Goal: Transaction & Acquisition: Purchase product/service

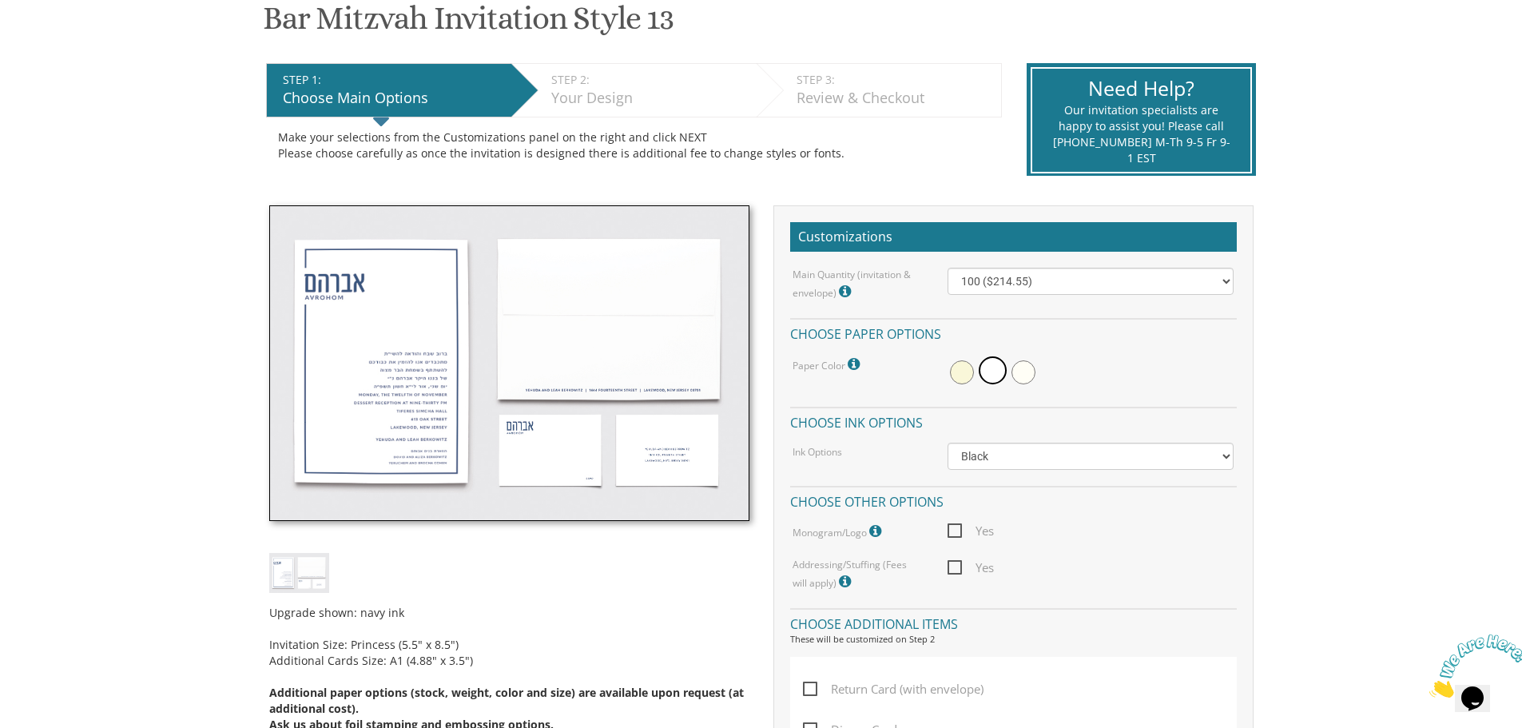
scroll to position [399, 0]
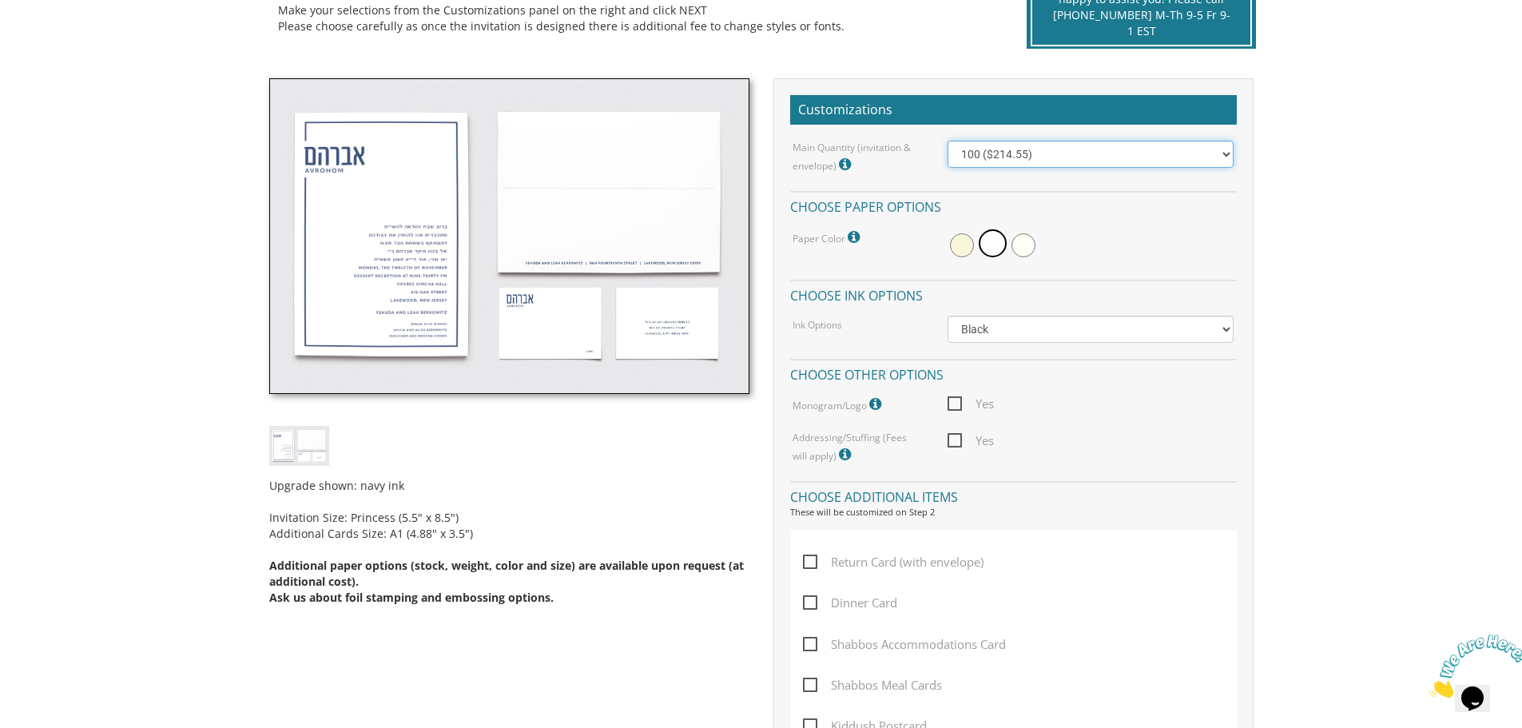
click at [1053, 149] on select "100 ($214.55) 200 ($254.60) 300 ($294.25) 400 ($333.55) 500 ($373.90) 600 ($413…" at bounding box center [1090, 154] width 286 height 27
select select "200"
click at [947, 141] on select "100 ($214.55) 200 ($254.60) 300 ($294.25) 400 ($333.55) 500 ($373.90) 600 ($413…" at bounding box center [1090, 154] width 286 height 27
click at [956, 243] on span at bounding box center [962, 245] width 24 height 24
click at [998, 240] on span at bounding box center [994, 245] width 24 height 24
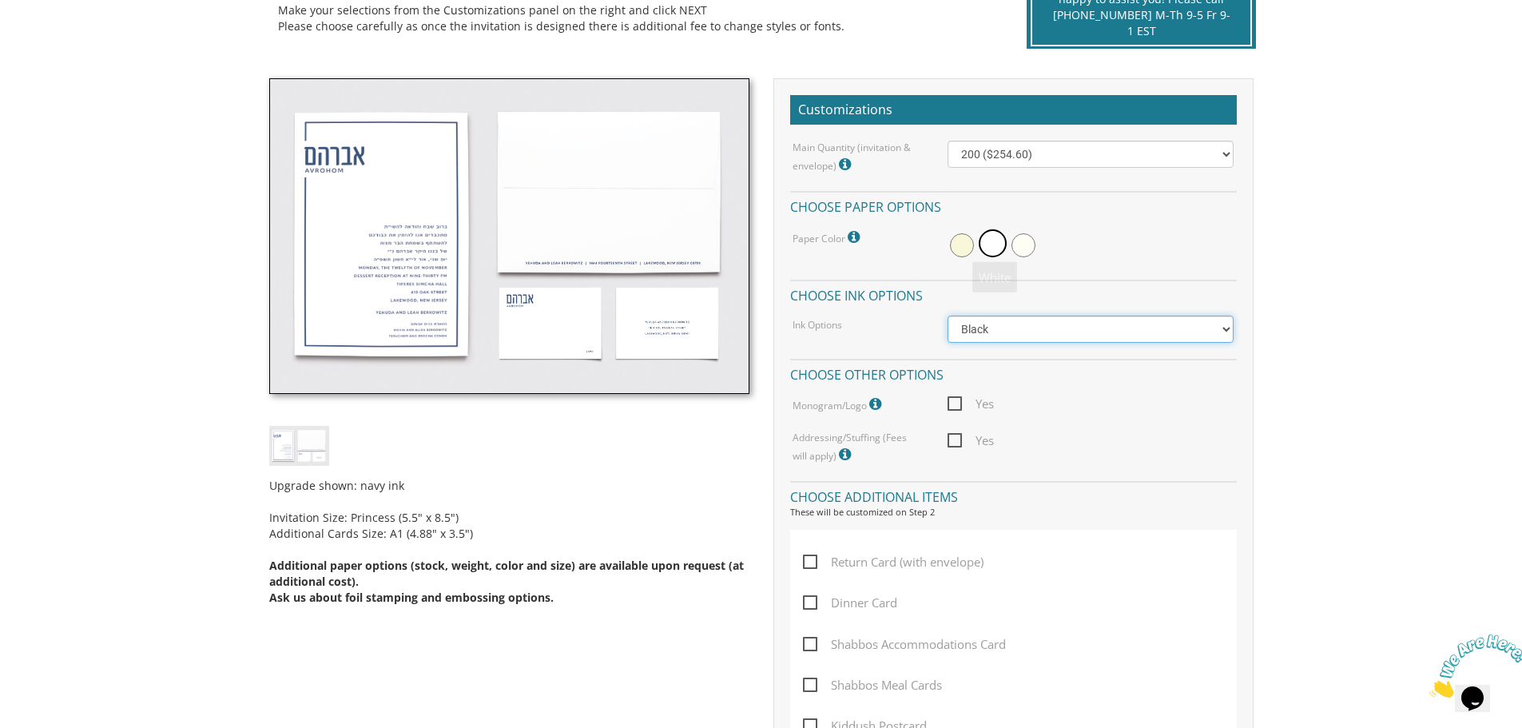
click at [1078, 318] on select "Black Colored Ink ($65.00) Black + One Color ($100.00) Two Colors ($137.95)" at bounding box center [1090, 329] width 286 height 27
click at [1408, 249] on body "My Cart {{shoppingcart.totalQuantityDisplay}} Total: {{shoppingcart.subtotal}} …" at bounding box center [761, 529] width 1522 height 1856
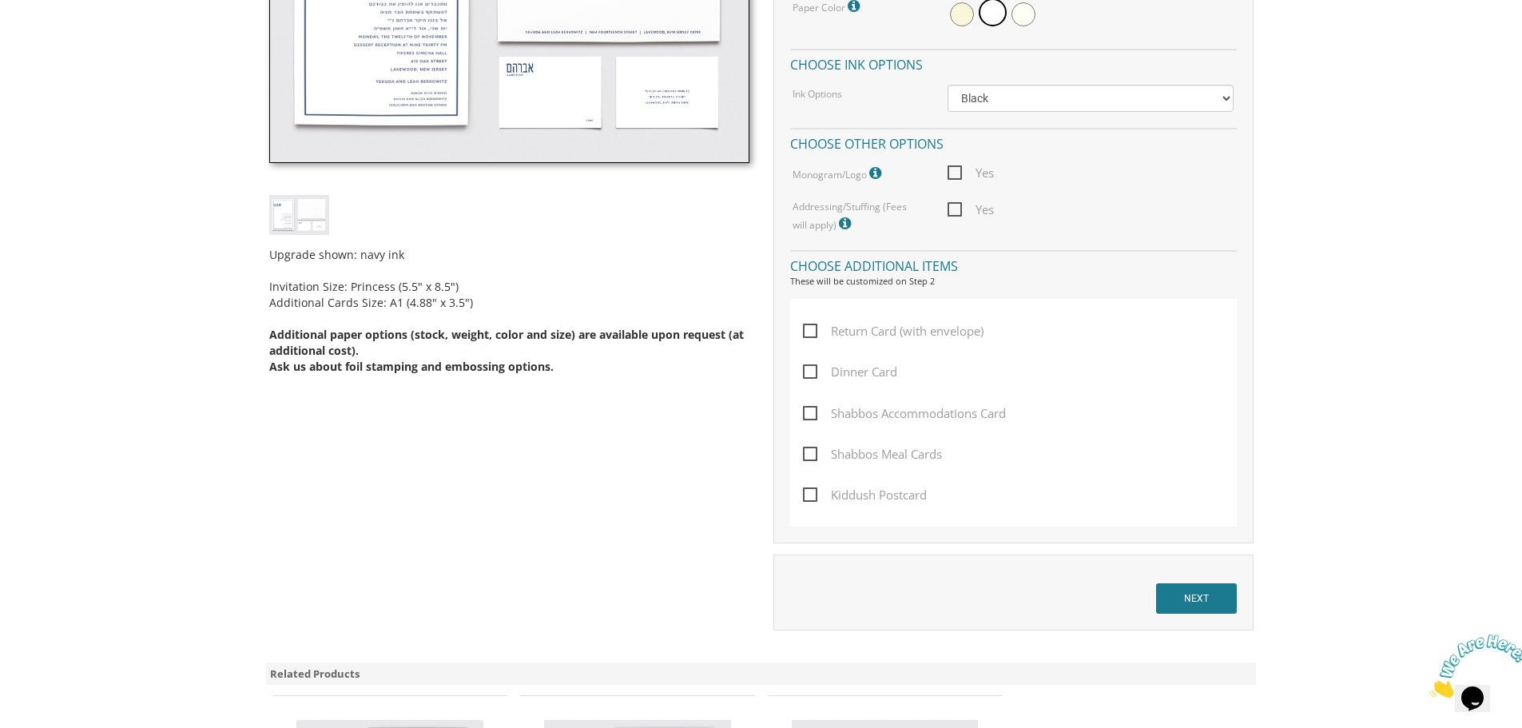
scroll to position [639, 0]
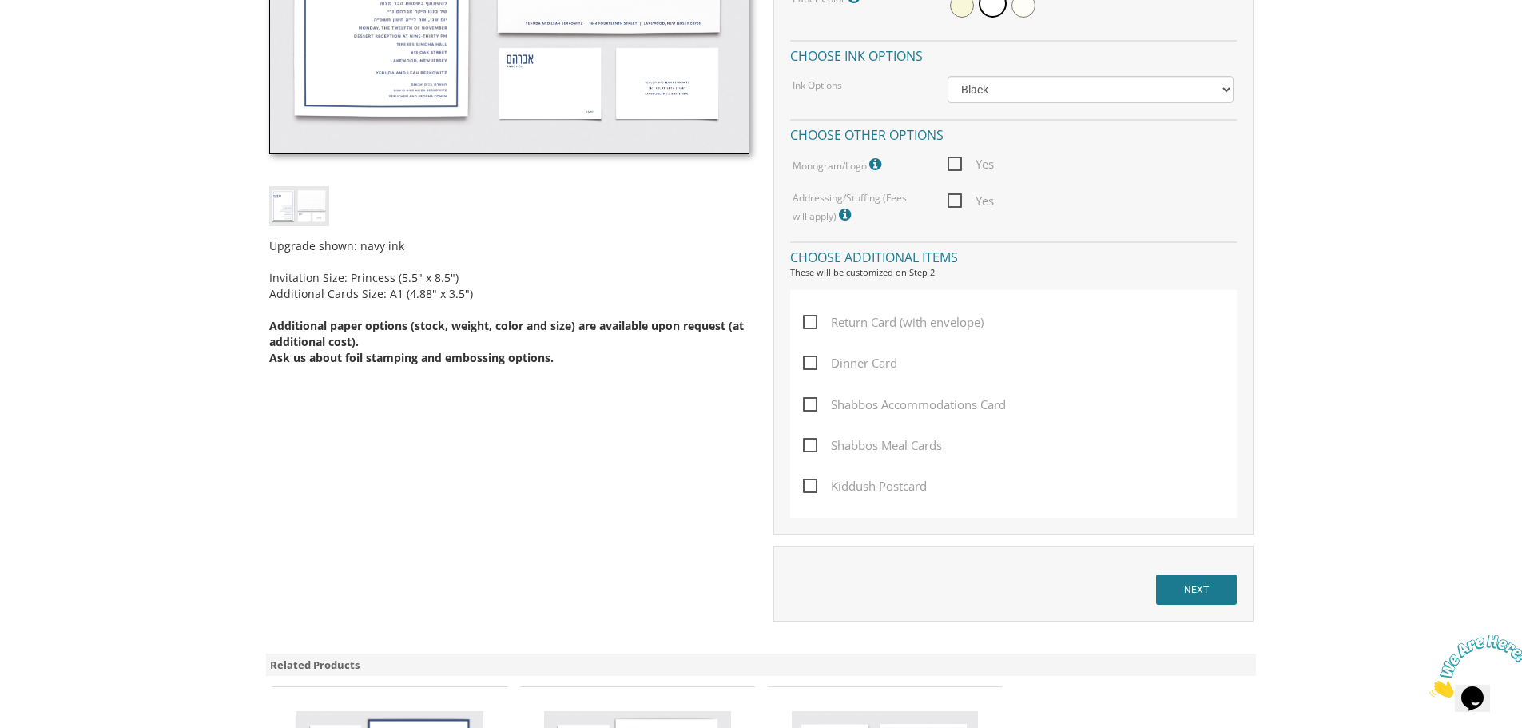
click at [956, 164] on span "Yes" at bounding box center [970, 164] width 46 height 20
click at [956, 164] on input "Yes" at bounding box center [952, 162] width 10 height 10
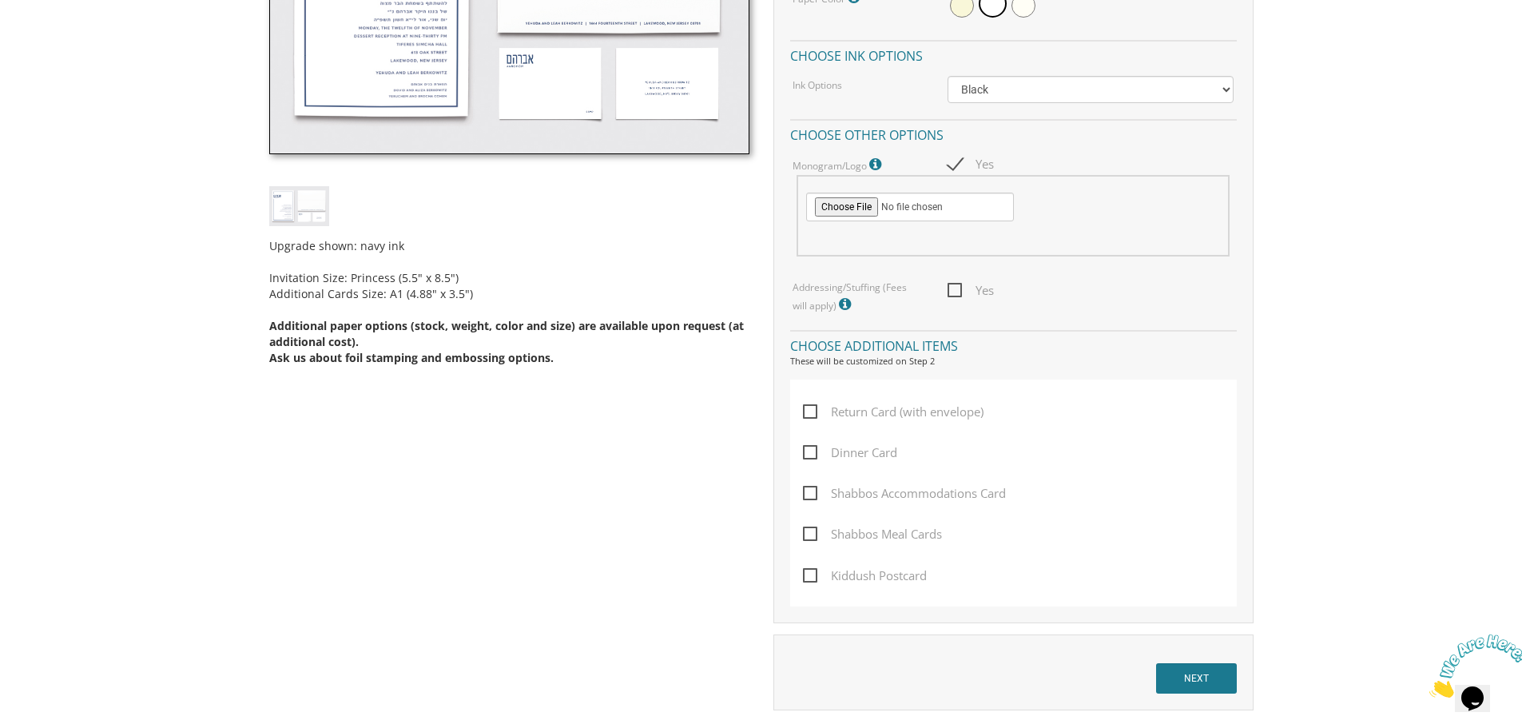
click at [956, 164] on span "Yes" at bounding box center [970, 164] width 46 height 20
click at [956, 164] on input "Yes" at bounding box center [952, 162] width 10 height 10
checkbox input "false"
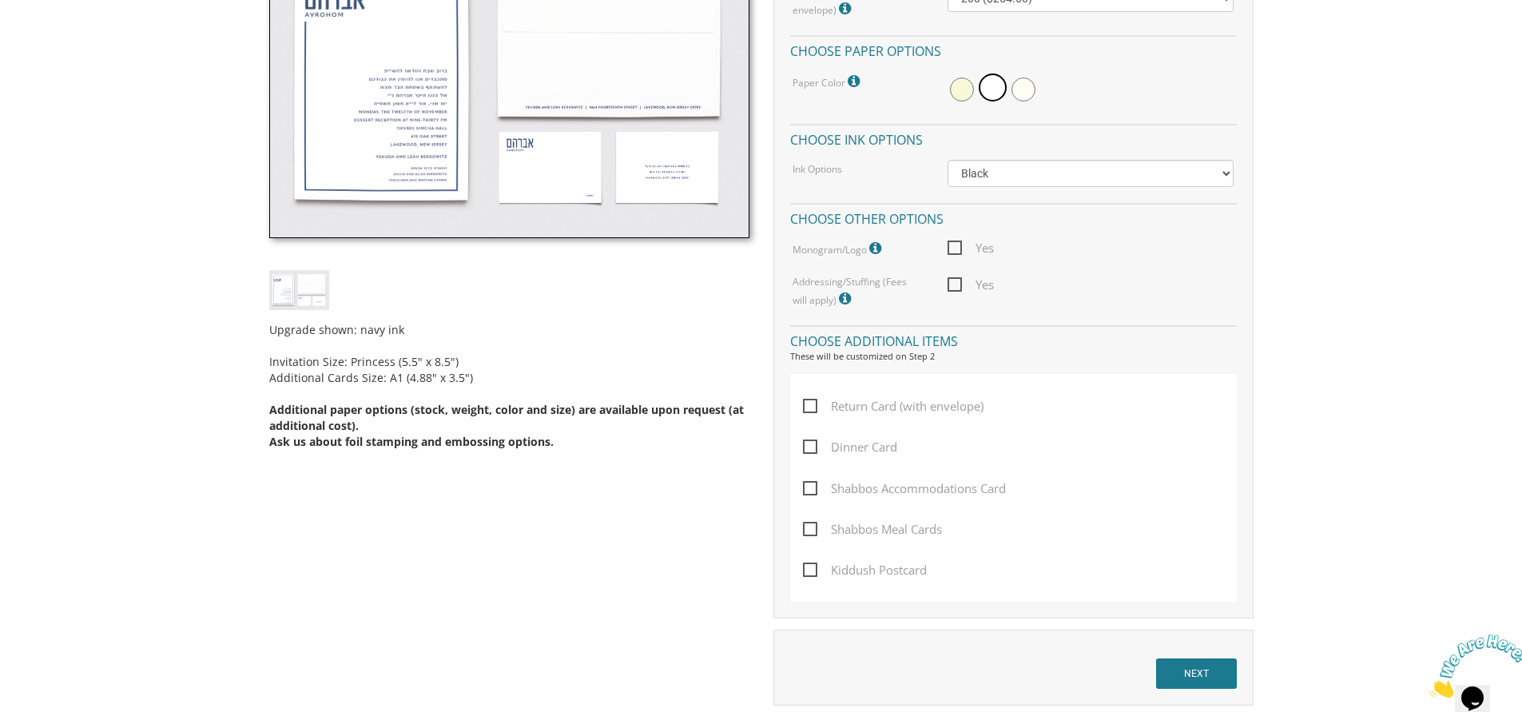
scroll to position [559, 0]
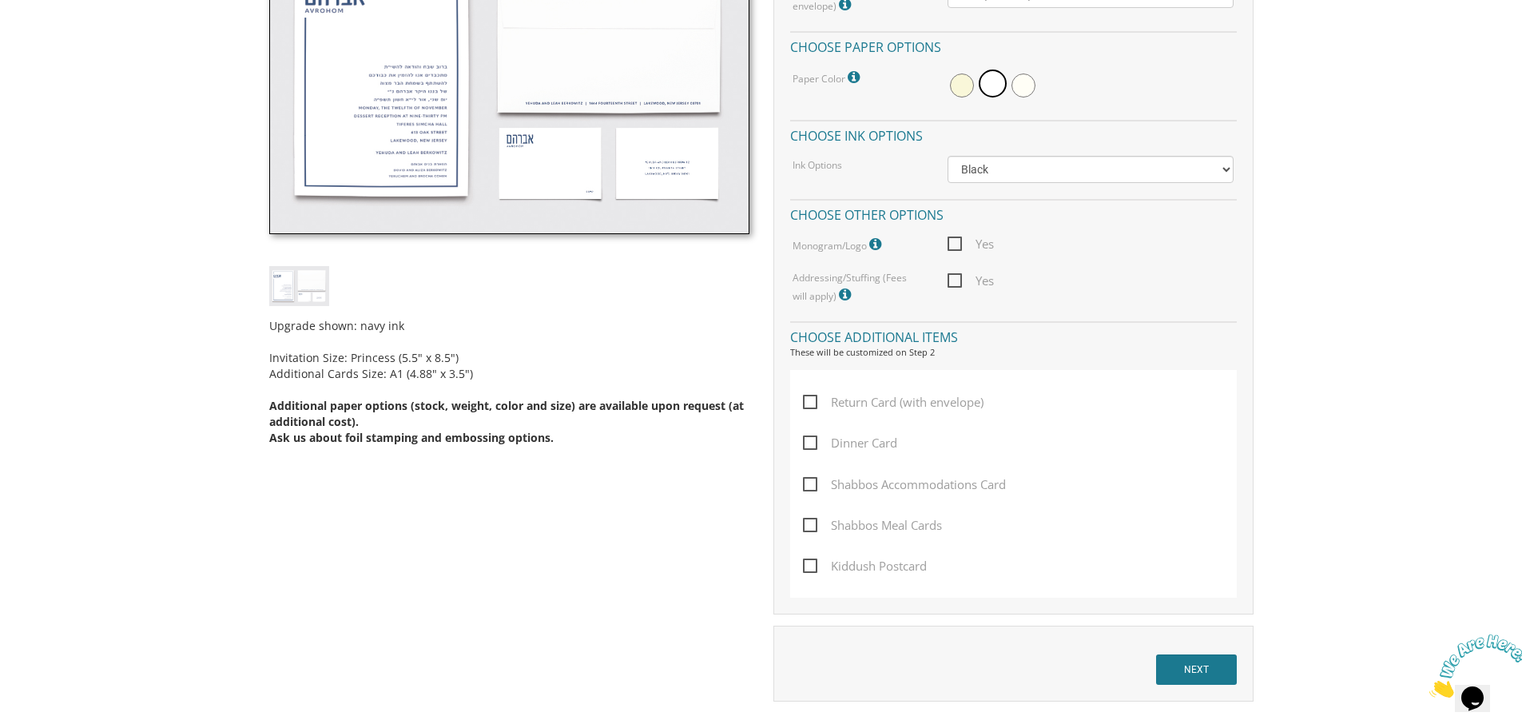
click at [1453, 209] on body "My Cart {{shoppingcart.totalQuantityDisplay}} Total: {{shoppingcart.subtotal}} …" at bounding box center [761, 369] width 1522 height 1856
